Goal: Task Accomplishment & Management: Complete application form

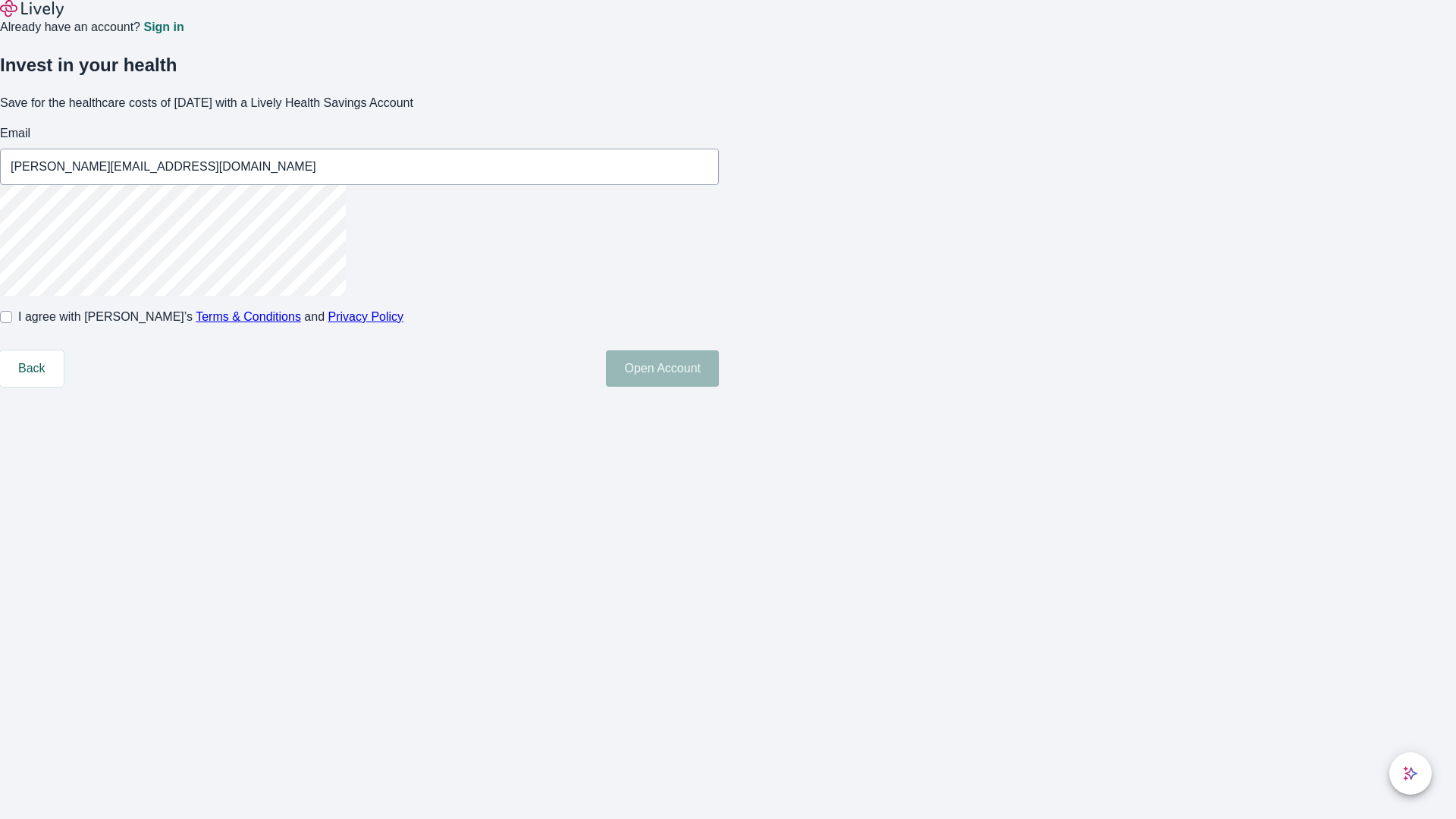
click at [12, 323] on input "I agree with Lively’s Terms & Conditions and Privacy Policy" at bounding box center [6, 317] width 12 height 12
checkbox input "true"
click at [718, 387] on button "Open Account" at bounding box center [662, 369] width 113 height 37
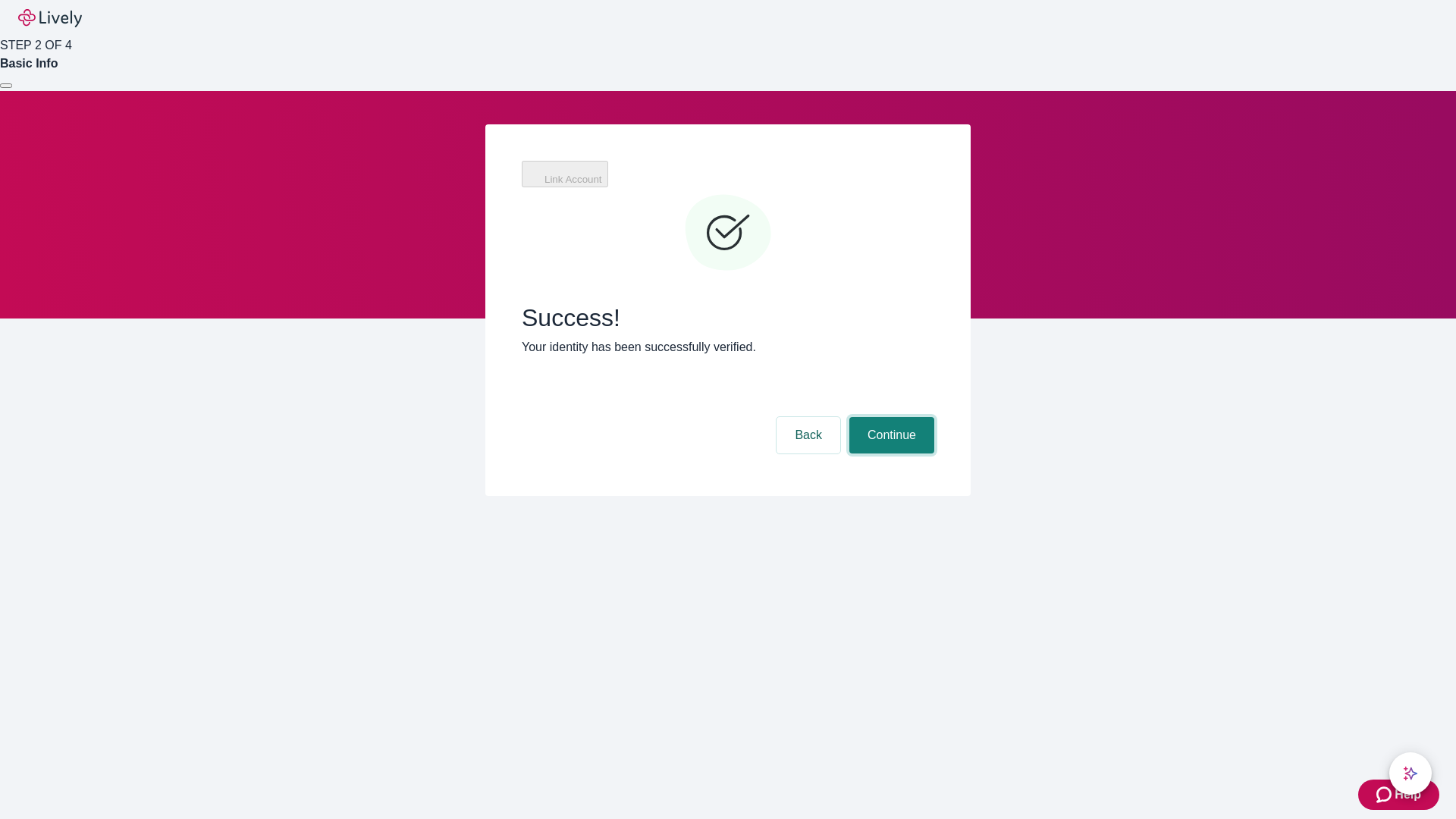
click at [890, 417] on button "Continue" at bounding box center [892, 435] width 85 height 37
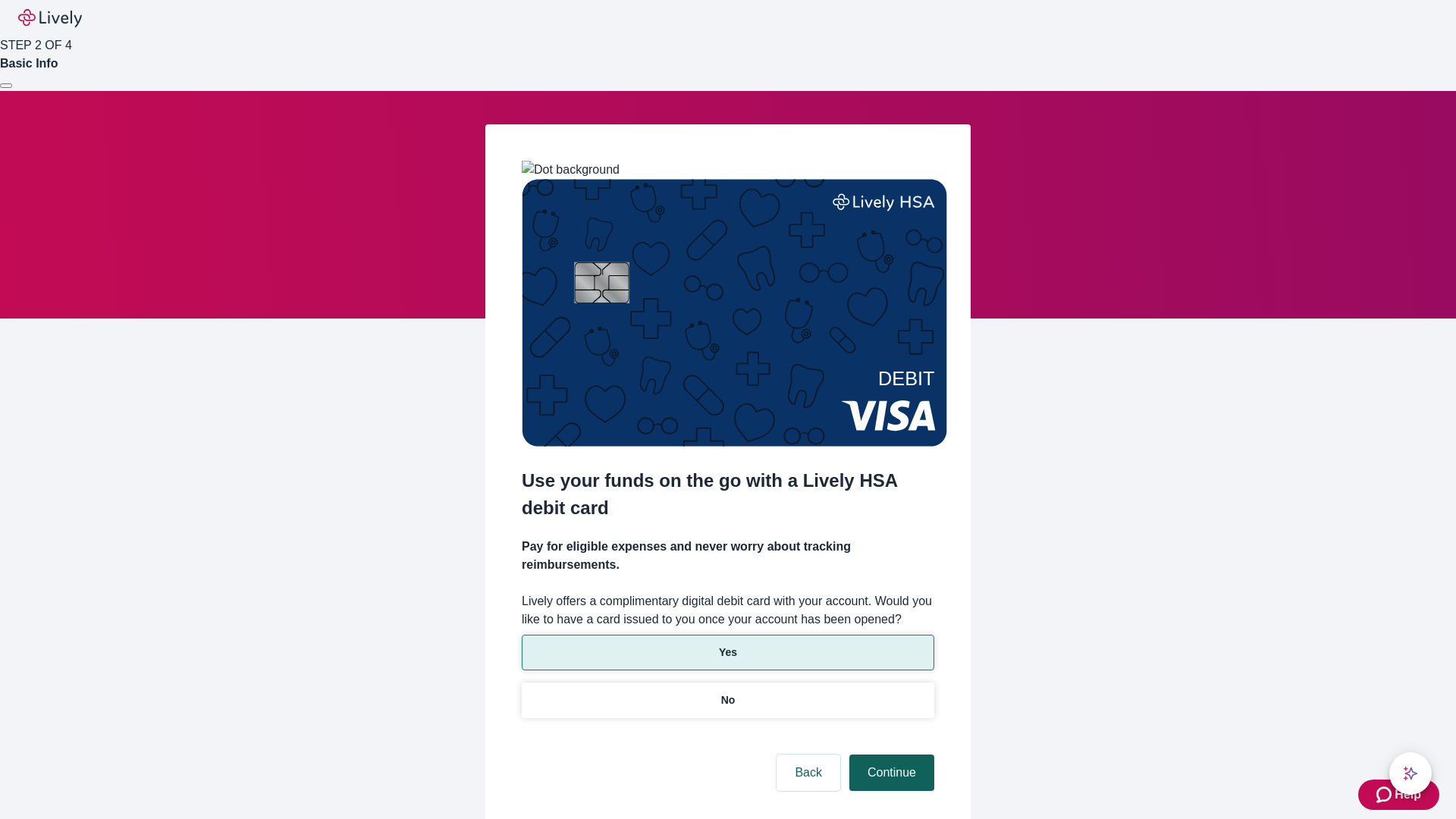
click at [727, 645] on p "Yes" at bounding box center [728, 652] width 18 height 16
click at [890, 754] on button "Continue" at bounding box center [892, 773] width 85 height 37
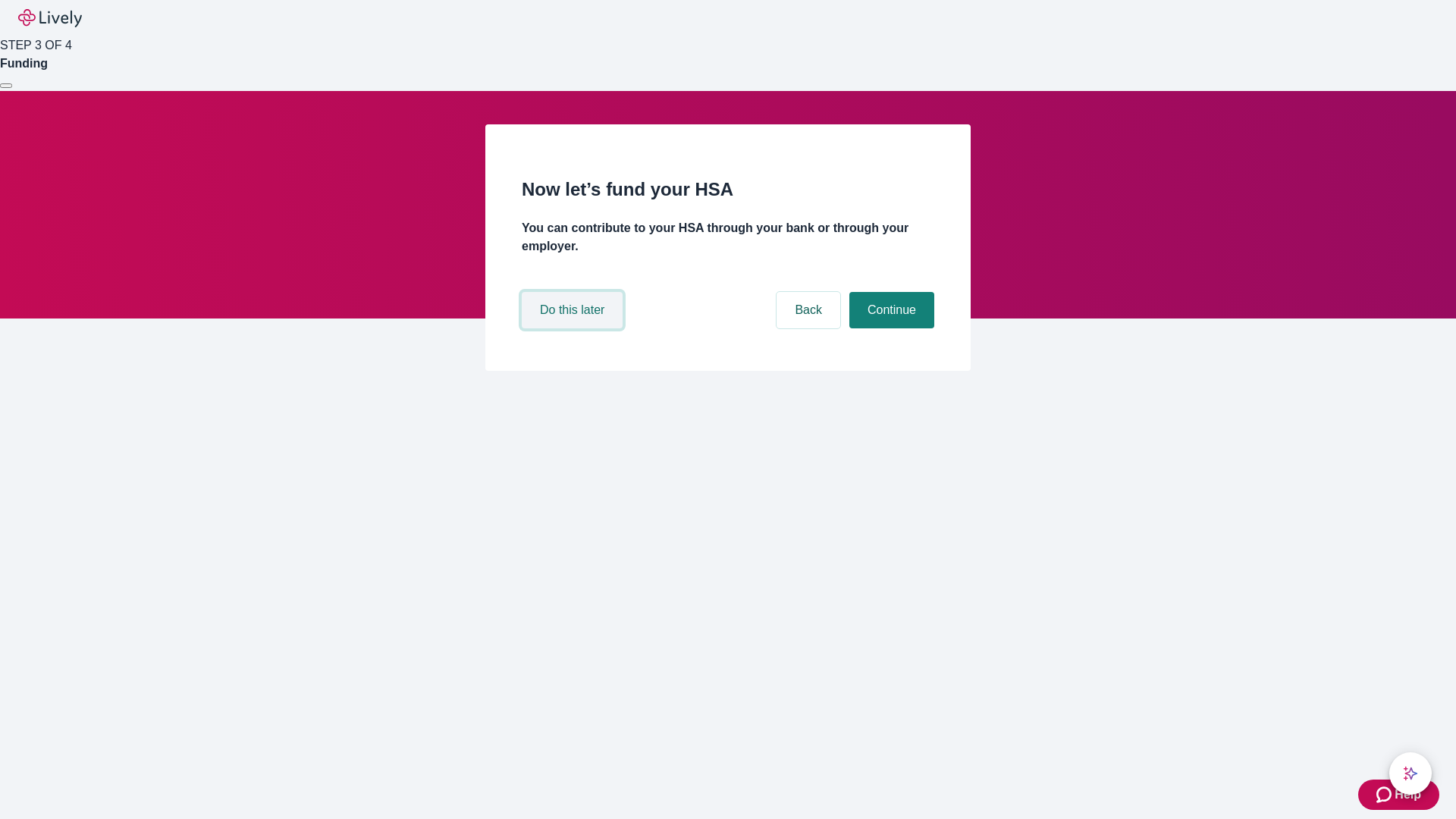
click at [574, 329] on button "Do this later" at bounding box center [572, 310] width 101 height 37
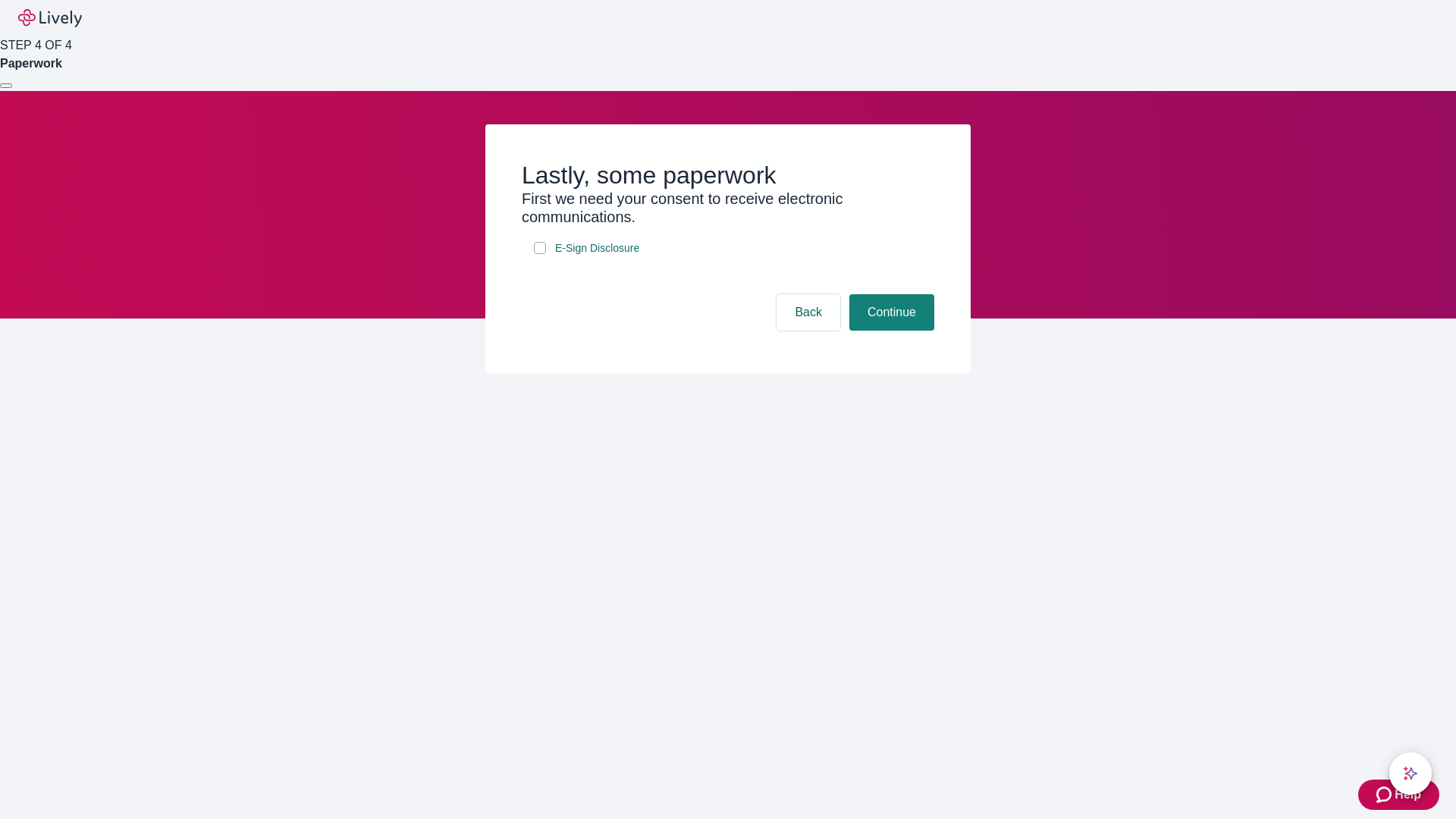
click at [540, 254] on input "E-Sign Disclosure" at bounding box center [540, 248] width 12 height 12
checkbox input "true"
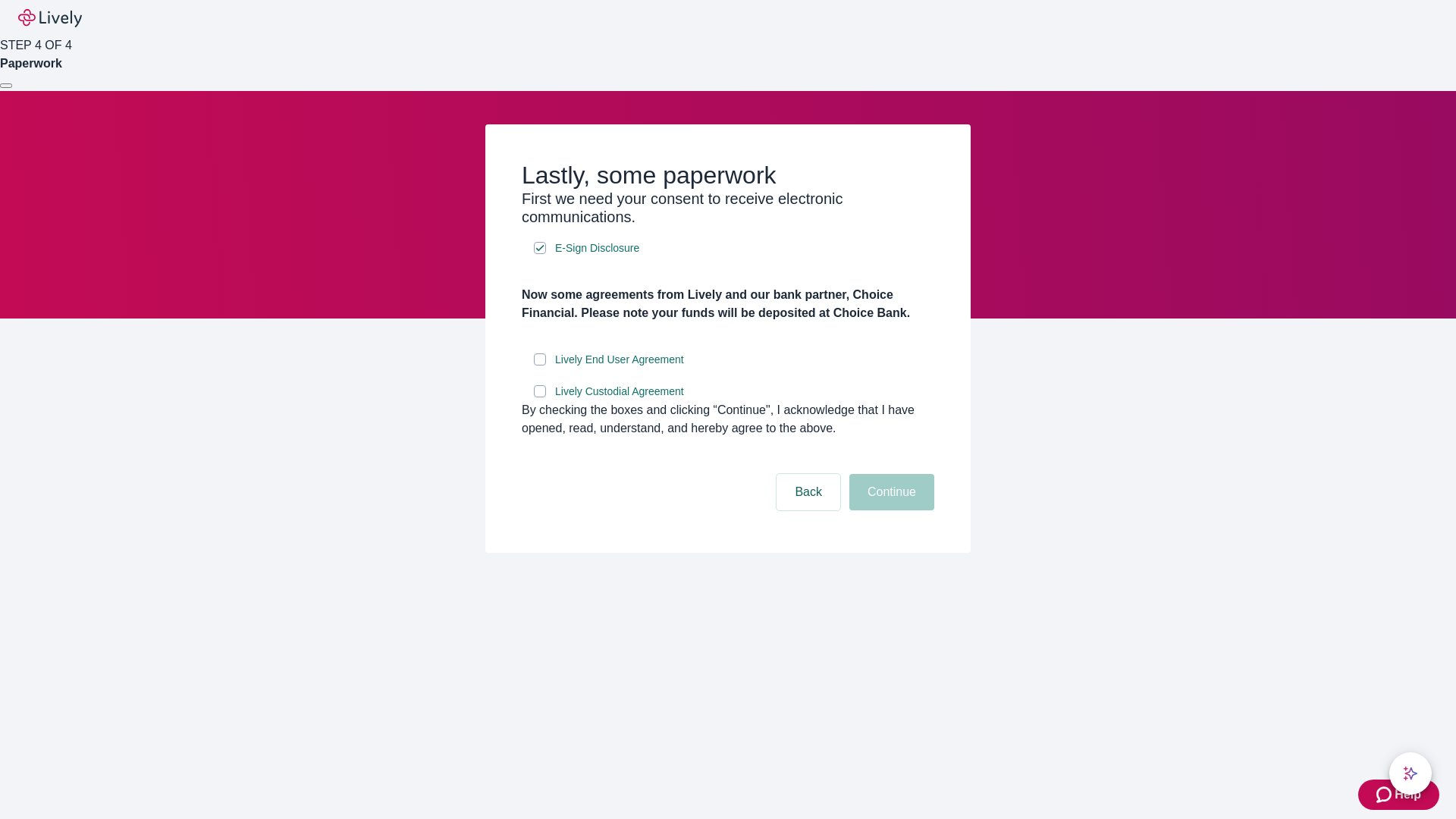
click at [540, 366] on input "Lively End User Agreement" at bounding box center [540, 360] width 12 height 12
checkbox input "true"
click at [540, 398] on input "Lively Custodial Agreement" at bounding box center [540, 392] width 12 height 12
checkbox input "true"
click at [890, 510] on button "Continue" at bounding box center [892, 492] width 85 height 37
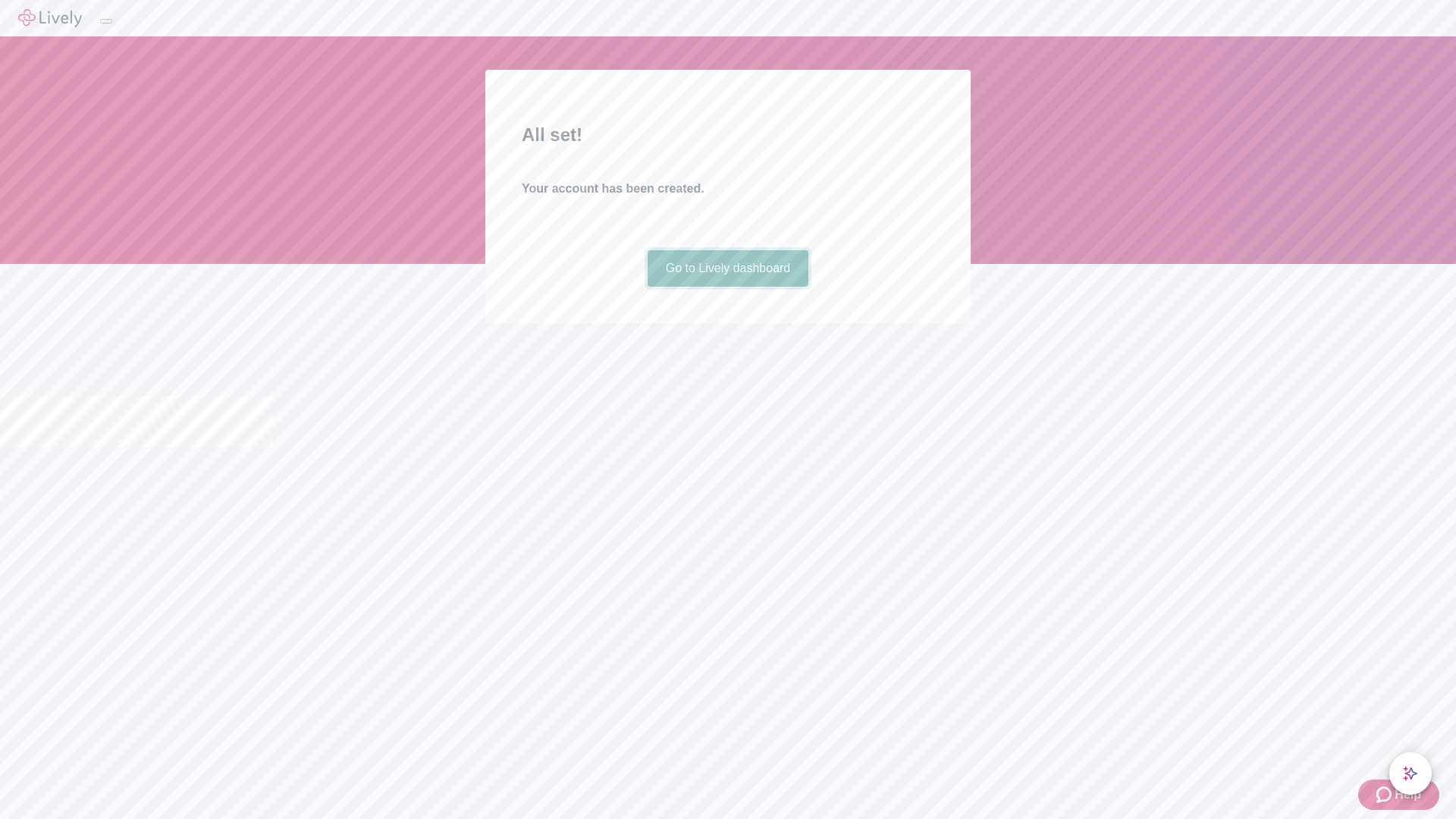
click at [727, 287] on link "Go to Lively dashboard" at bounding box center [728, 268] width 161 height 37
